Goal: Navigation & Orientation: Find specific page/section

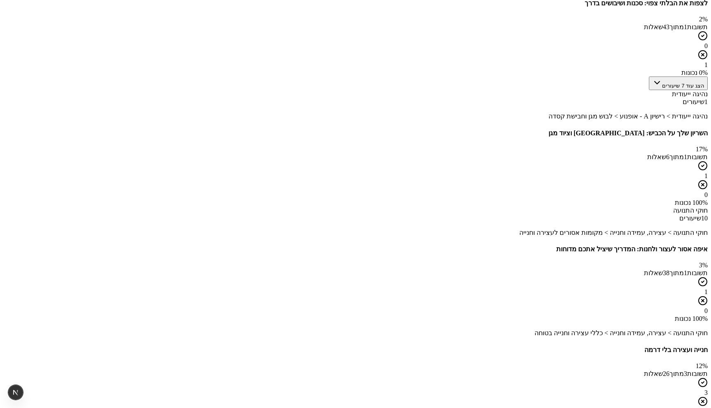
scroll to position [1181, 0]
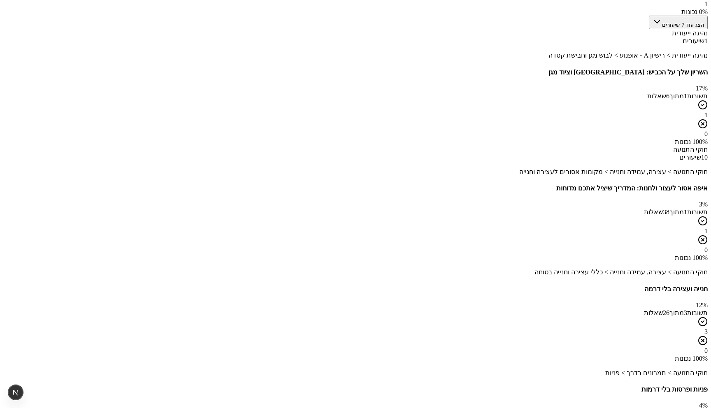
scroll to position [1286, 0]
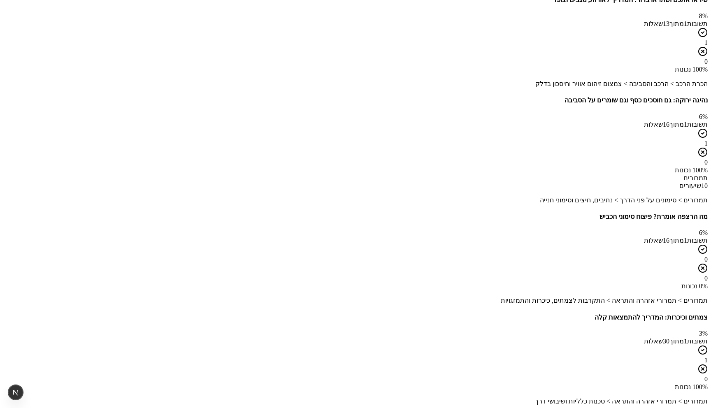
scroll to position [717, 0]
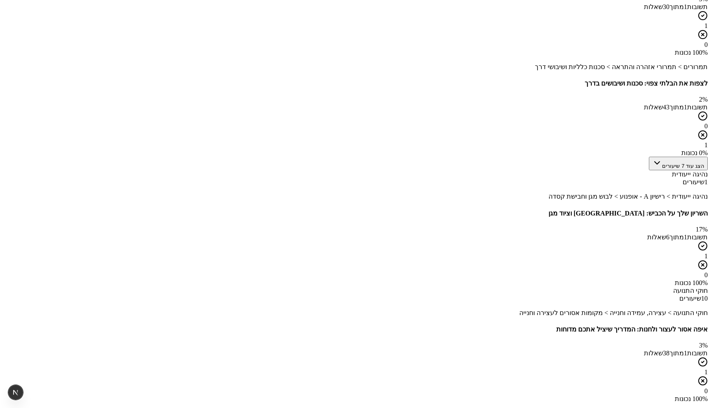
scroll to position [1137, 0]
